Goal: Task Accomplishment & Management: Use online tool/utility

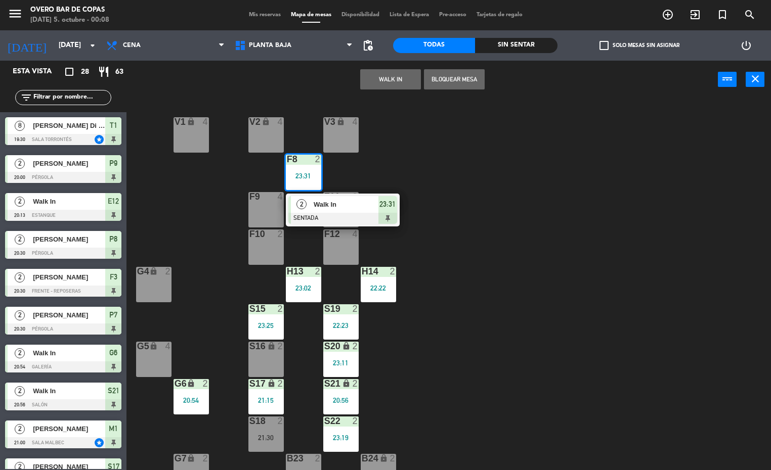
scroll to position [199, 0]
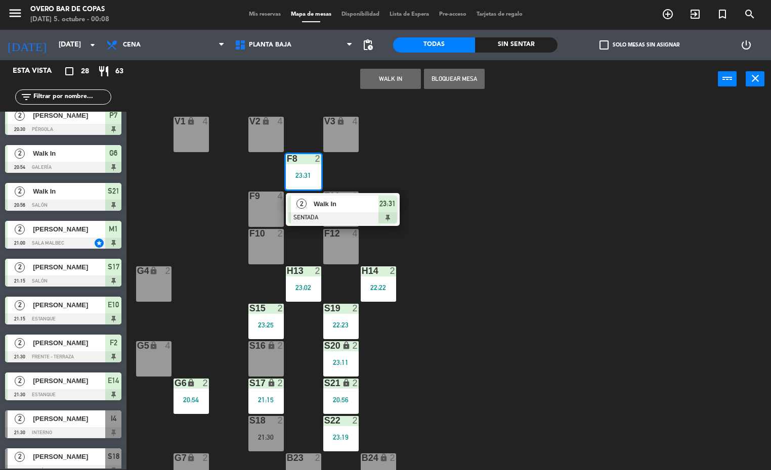
click at [319, 202] on span "Walk In" at bounding box center [346, 204] width 65 height 11
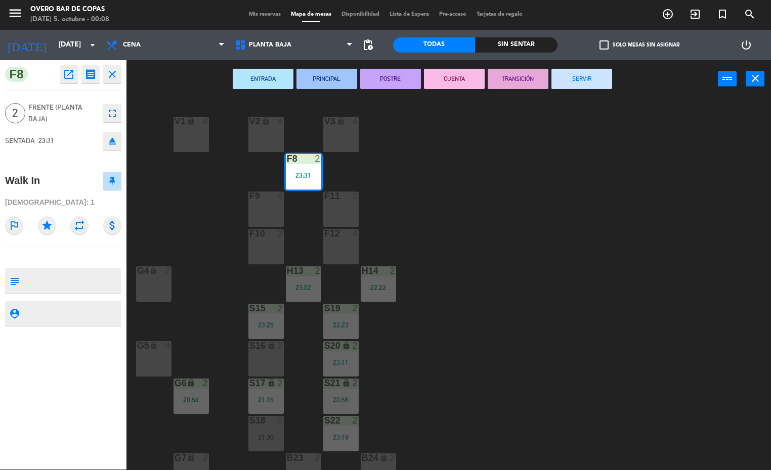
click at [502, 76] on button "TRANSICIÓN" at bounding box center [518, 79] width 61 height 20
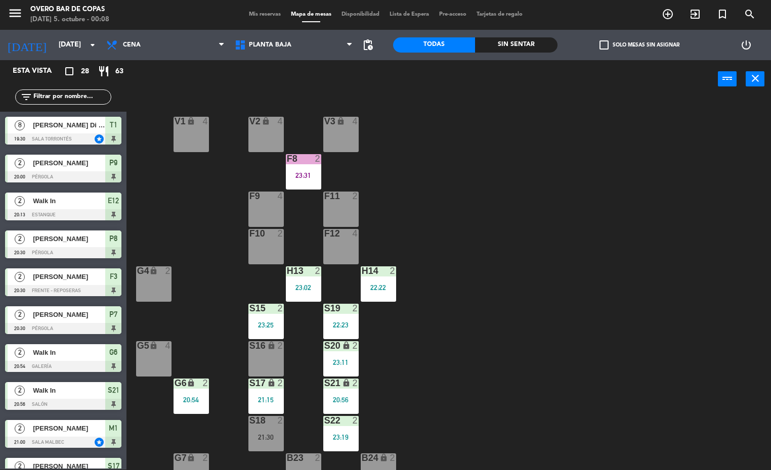
scroll to position [1, 0]
click at [519, 225] on div "V1 lock 4 V2 lock 4 V3 lock 4 F8 2 23:31 F9 4 F11 2 F10 2 F12 4 G4 lock 2 H13 2…" at bounding box center [452, 285] width 637 height 372
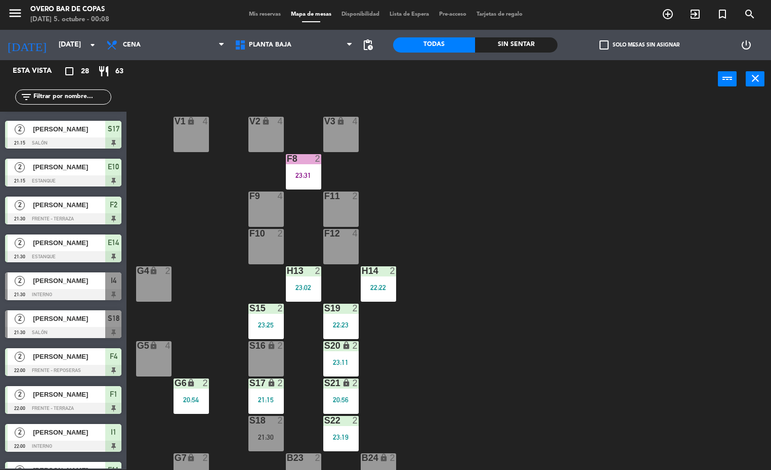
click at [607, 274] on div "V1 lock 4 V2 lock 4 V3 lock 4 F8 2 23:31 F9 4 F11 2 F10 2 F12 4 G4 lock 2 H13 2…" at bounding box center [452, 285] width 637 height 372
click at [262, 399] on div "21:15" at bounding box center [265, 399] width 35 height 7
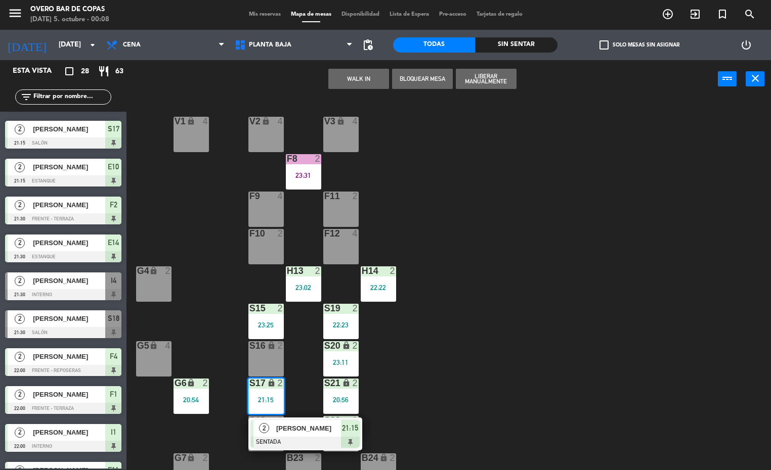
click at [292, 433] on span "[PERSON_NAME]" at bounding box center [308, 428] width 65 height 11
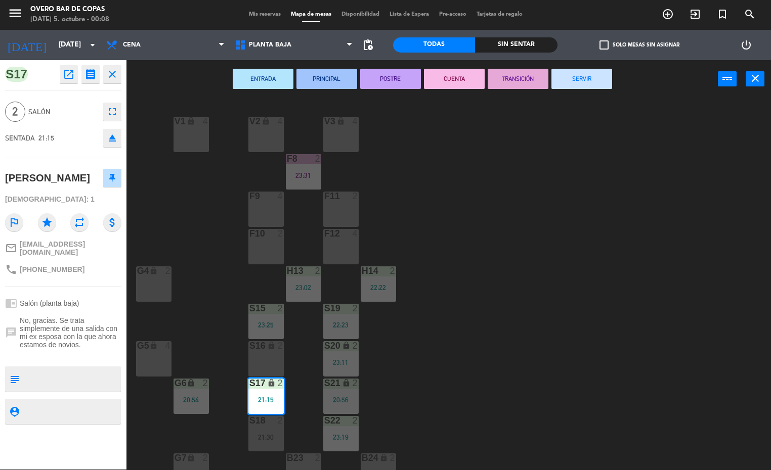
click at [530, 73] on button "TRANSICIÓN" at bounding box center [518, 79] width 61 height 20
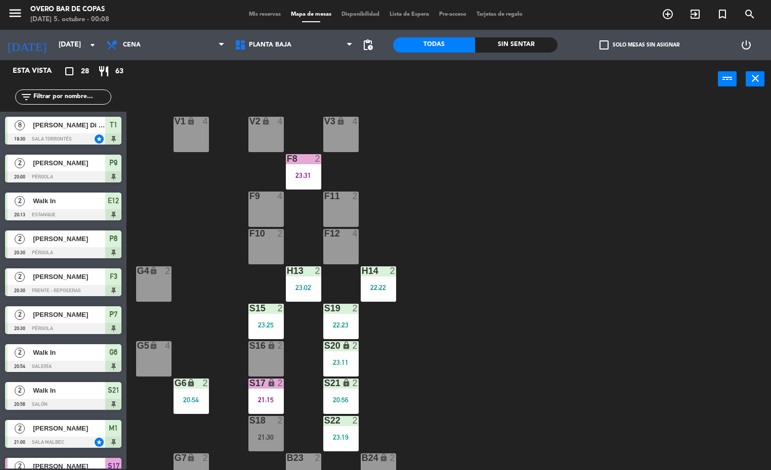
scroll to position [1, 0]
click at [548, 296] on div "V1 lock 4 V2 lock 4 V3 lock 4 F8 2 23:31 F9 4 F11 2 F10 2 F12 4 G4 lock 2 H13 2…" at bounding box center [452, 285] width 637 height 372
click at [378, 284] on div "22:22" at bounding box center [378, 287] width 35 height 7
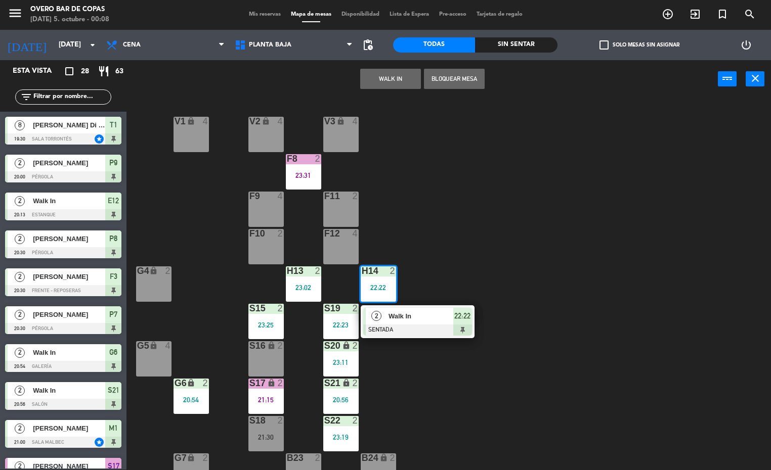
click at [396, 329] on div at bounding box center [417, 330] width 109 height 11
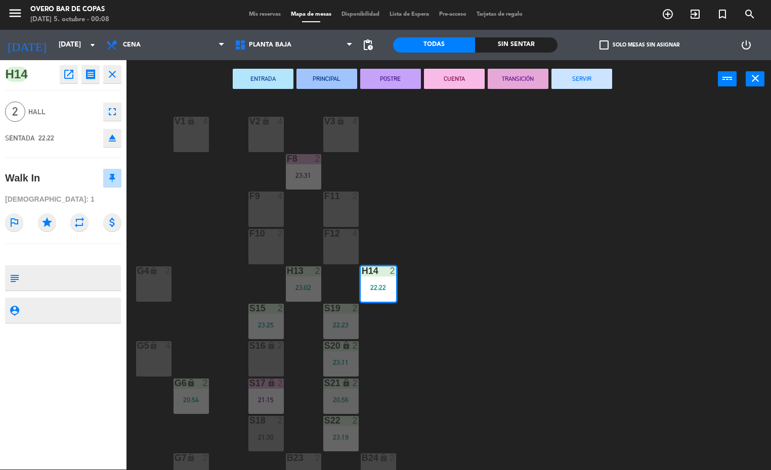
click at [523, 78] on button "TRANSICIÓN" at bounding box center [518, 79] width 61 height 20
click at [555, 349] on div "menu Overo Bar de Copas [DATE] 5. octubre - 00:08 Mis reservas Mapa de mesas Di…" at bounding box center [385, 235] width 771 height 470
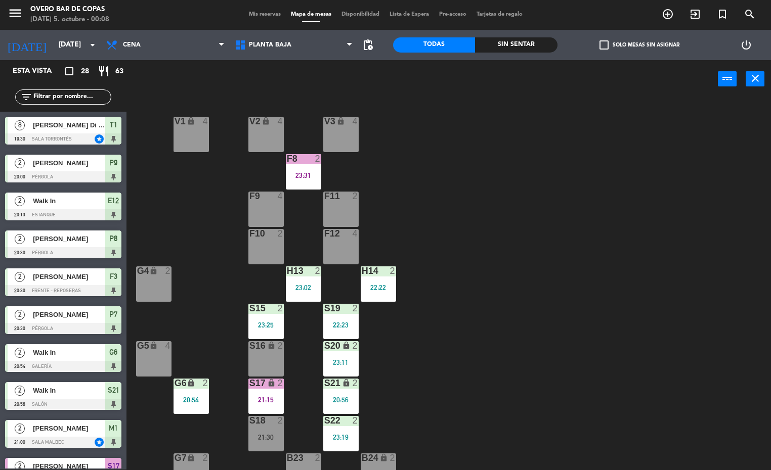
click at [552, 344] on div "V1 lock 4 V2 lock 4 V3 lock 4 F8 2 23:31 F9 4 F11 2 F10 2 F12 4 G4 lock 2 H13 2…" at bounding box center [452, 285] width 637 height 372
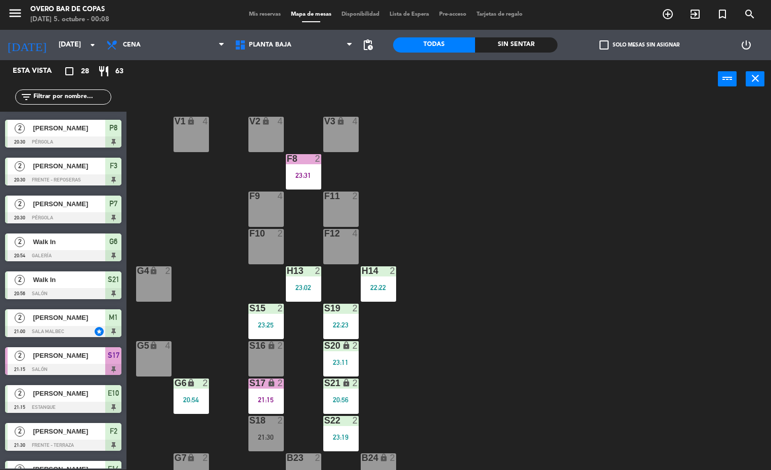
click at [550, 341] on div "V1 lock 4 V2 lock 4 V3 lock 4 F8 2 23:31 F9 4 F11 2 F10 2 F12 4 G4 lock 2 H13 2…" at bounding box center [452, 285] width 637 height 372
click at [63, 93] on input "text" at bounding box center [71, 97] width 78 height 11
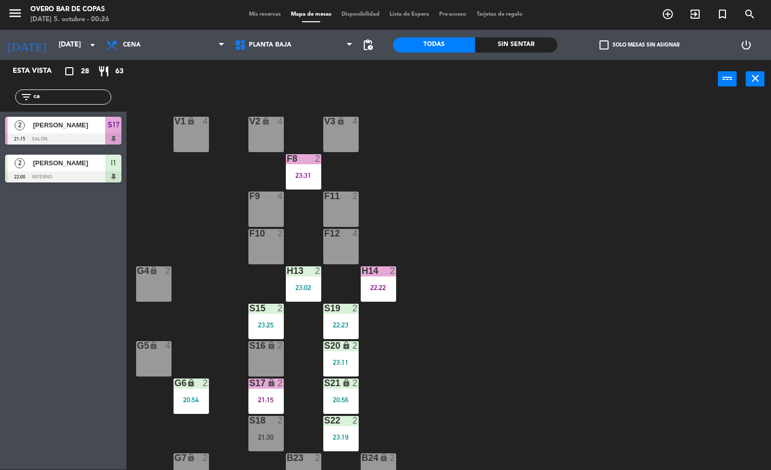
scroll to position [0, 0]
click at [88, 96] on input "car" at bounding box center [71, 97] width 78 height 11
type input "c"
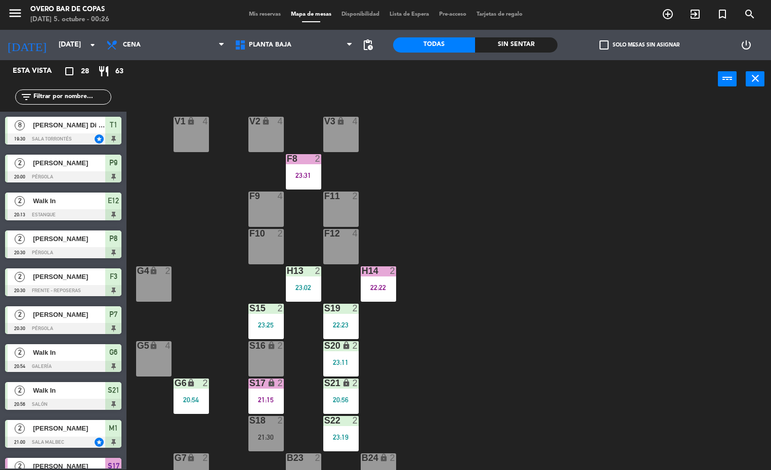
click at [303, 56] on div "Planta Alta Planta Baja Salones Privados Planta [GEOGRAPHIC_DATA] [GEOGRAPHIC_D…" at bounding box center [294, 45] width 128 height 30
click at [305, 41] on span "Planta Baja" at bounding box center [294, 45] width 128 height 22
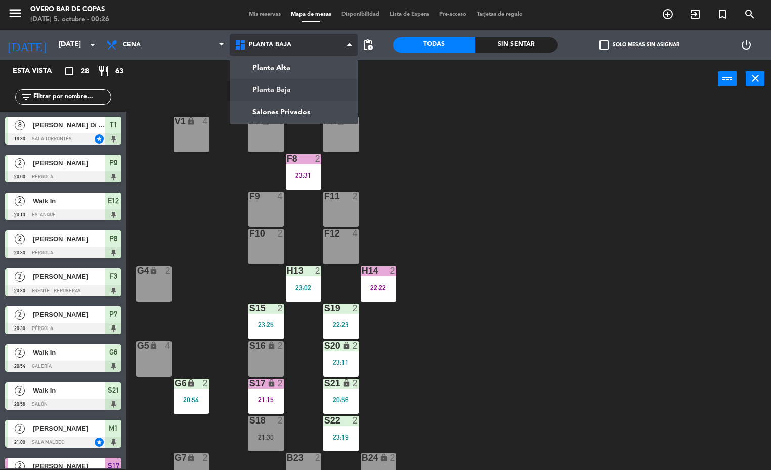
click at [302, 68] on ng-component "menu Overo Bar de Copas [DATE] 5. octubre - 00:26 Mis reservas Mapa de mesas Di…" at bounding box center [385, 234] width 771 height 471
